Goal: Transaction & Acquisition: Purchase product/service

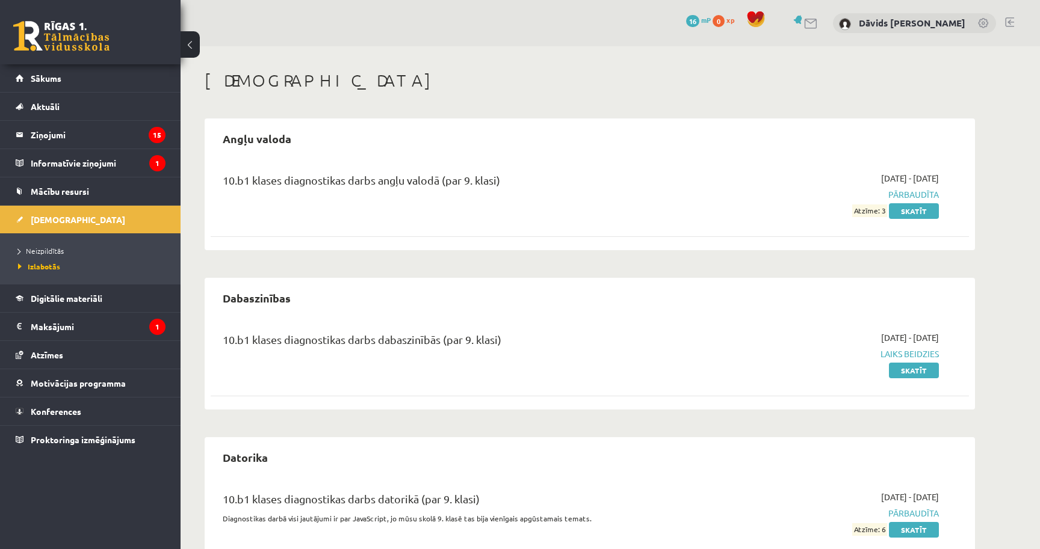
scroll to position [43, 0]
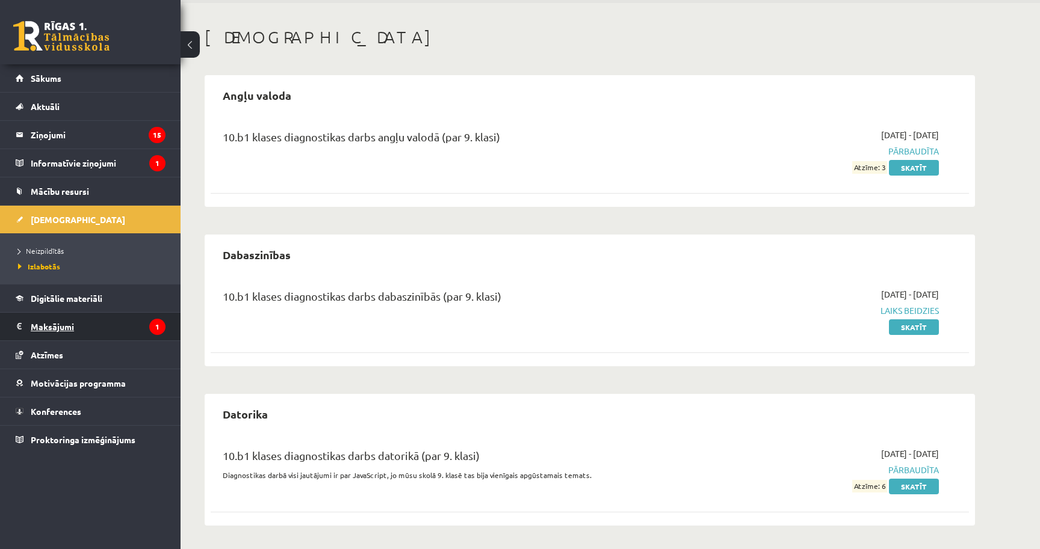
click at [60, 332] on legend "Maksājumi 1" at bounding box center [98, 327] width 135 height 28
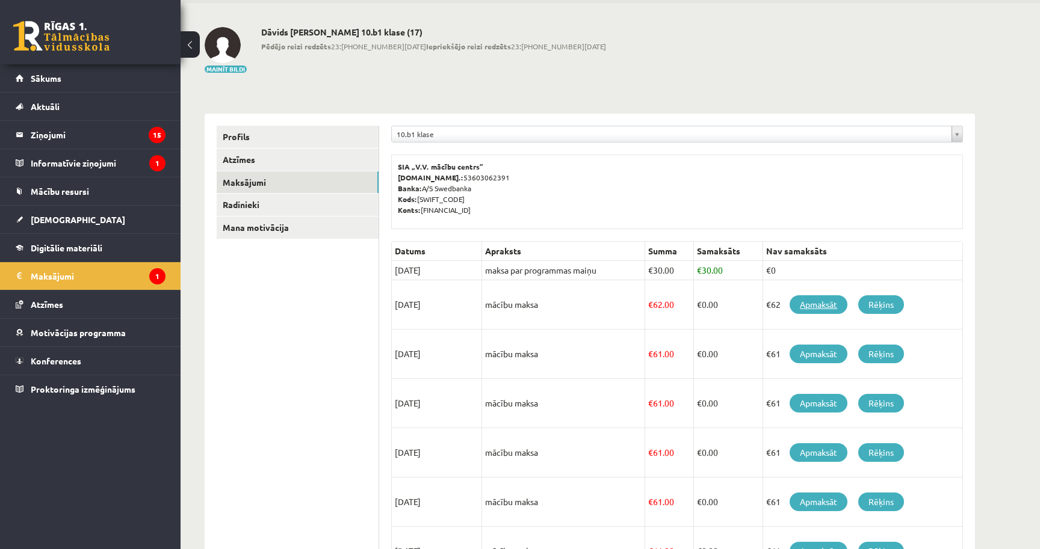
click at [833, 304] on link "Apmaksāt" at bounding box center [819, 304] width 58 height 19
